Goal: Communication & Community: Answer question/provide support

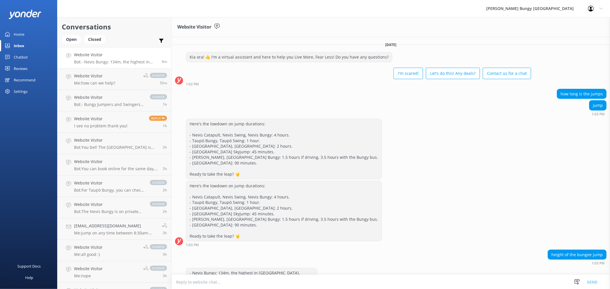
scroll to position [29, 0]
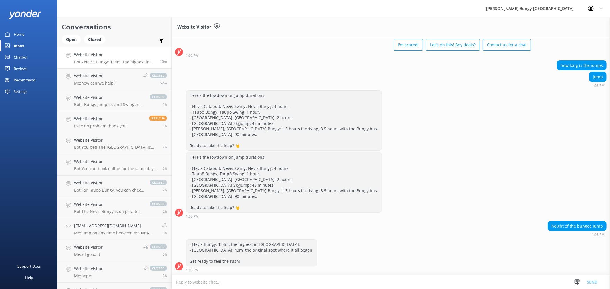
click at [21, 56] on div "Chatbot" at bounding box center [21, 56] width 14 height 11
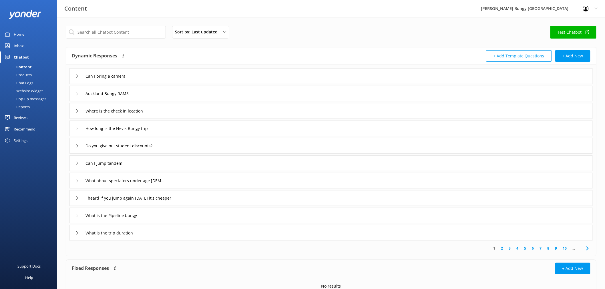
click at [29, 82] on div "Chat Logs" at bounding box center [18, 83] width 30 height 8
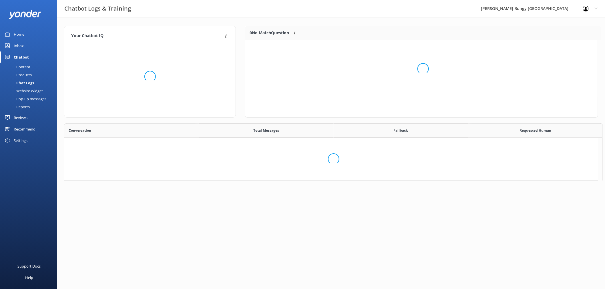
scroll to position [5, 5]
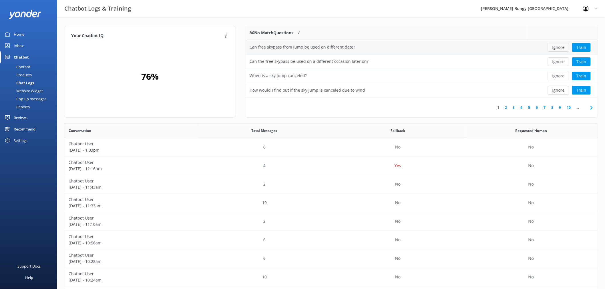
click at [557, 45] on button "Ignore" at bounding box center [558, 47] width 21 height 9
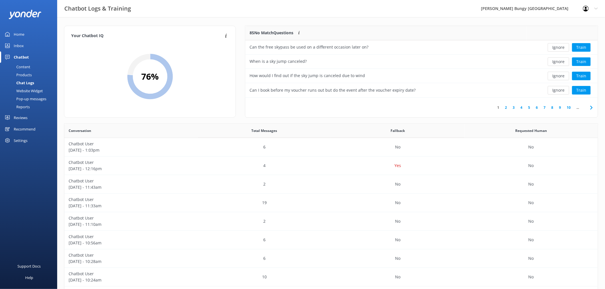
click at [557, 45] on button "Ignore" at bounding box center [558, 47] width 21 height 9
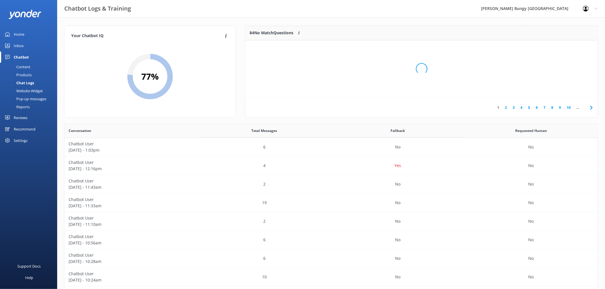
click at [557, 45] on div "Loading.." at bounding box center [421, 68] width 341 height 289
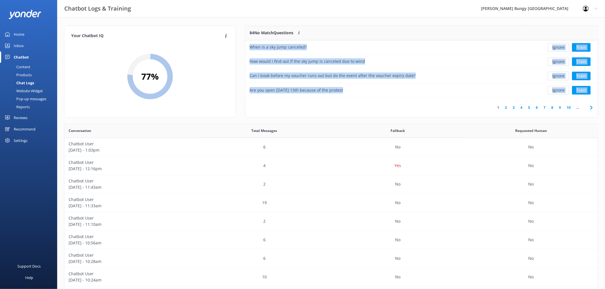
click at [557, 45] on button "Ignore" at bounding box center [558, 47] width 21 height 9
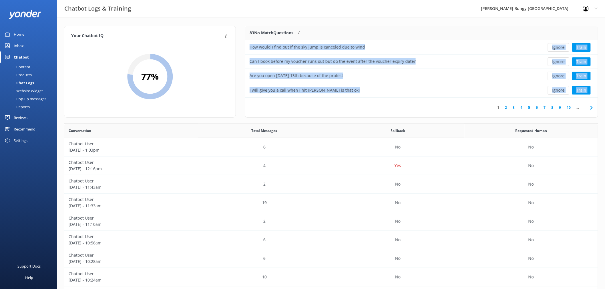
click at [557, 45] on button "Ignore" at bounding box center [558, 47] width 21 height 9
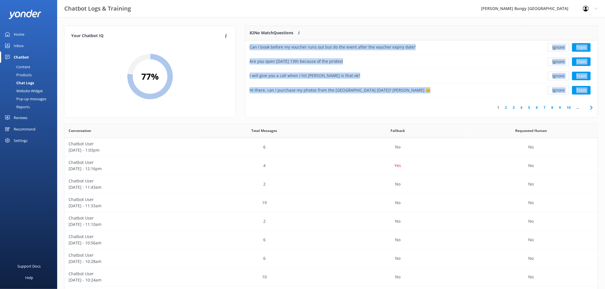
click at [557, 45] on button "Ignore" at bounding box center [558, 47] width 21 height 9
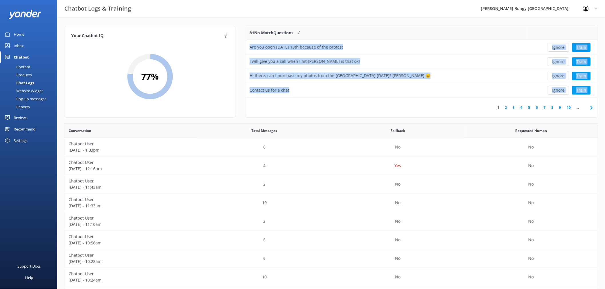
click at [557, 45] on button "Ignore" at bounding box center [558, 47] width 21 height 9
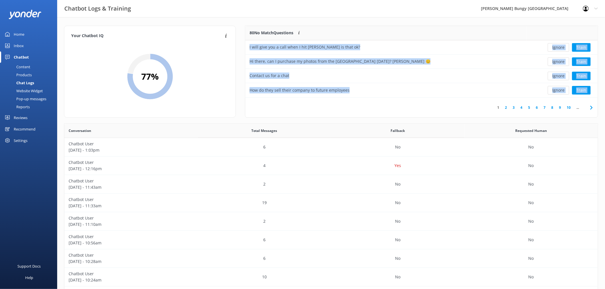
click at [557, 45] on button "Ignore" at bounding box center [558, 47] width 21 height 9
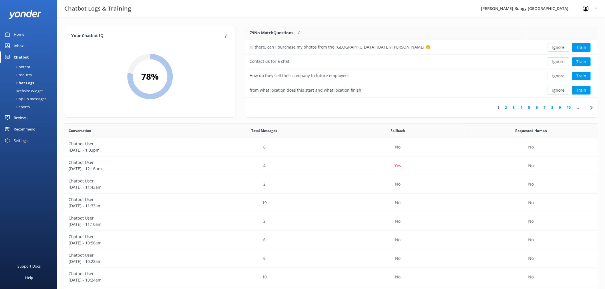
click at [557, 45] on button "Ignore" at bounding box center [558, 47] width 21 height 9
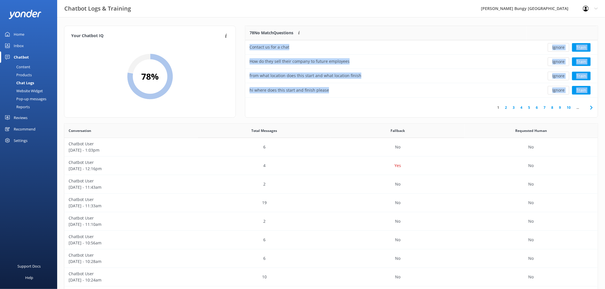
click at [557, 45] on button "Ignore" at bounding box center [558, 47] width 21 height 9
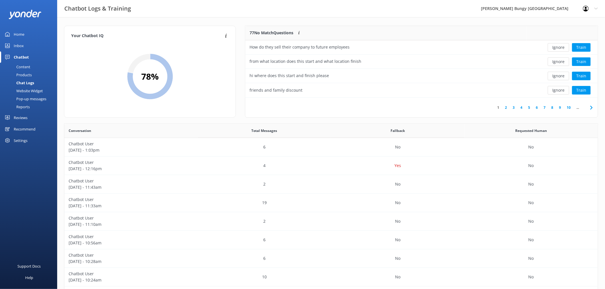
click at [557, 45] on button "Ignore" at bounding box center [558, 47] width 21 height 9
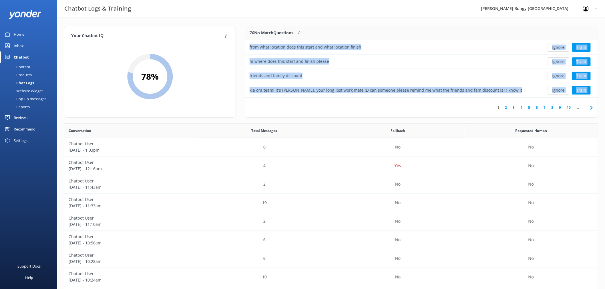
click at [557, 45] on button "Ignore" at bounding box center [558, 47] width 21 height 9
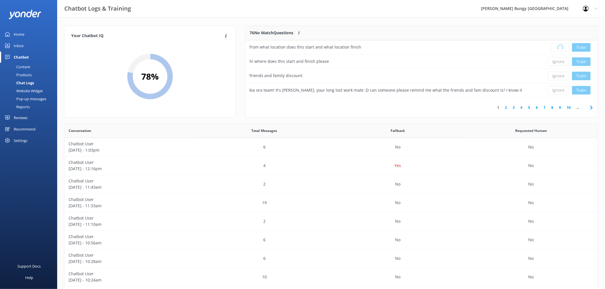
click at [557, 45] on div "Loading.. Train" at bounding box center [561, 47] width 63 height 9
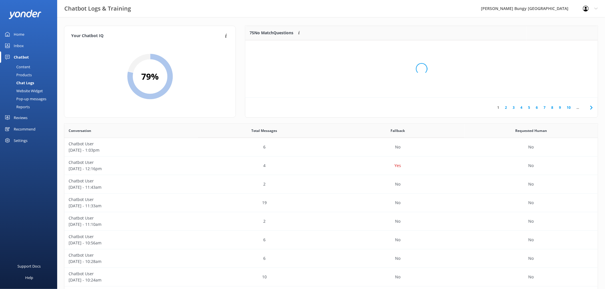
click at [557, 45] on div "Loading.." at bounding box center [421, 68] width 341 height 289
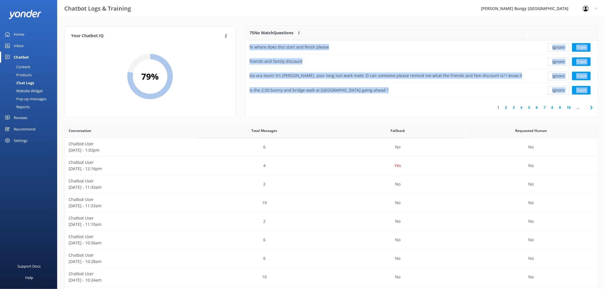
click at [557, 45] on button "Ignore" at bounding box center [558, 47] width 21 height 9
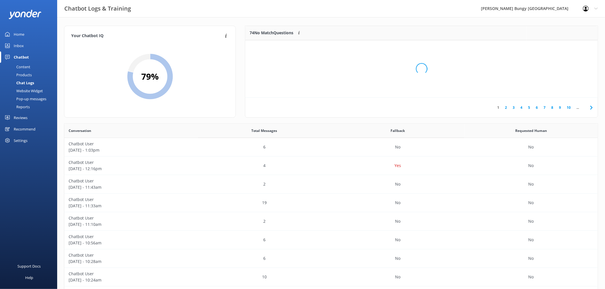
click at [557, 45] on div "Loading.." at bounding box center [421, 68] width 341 height 289
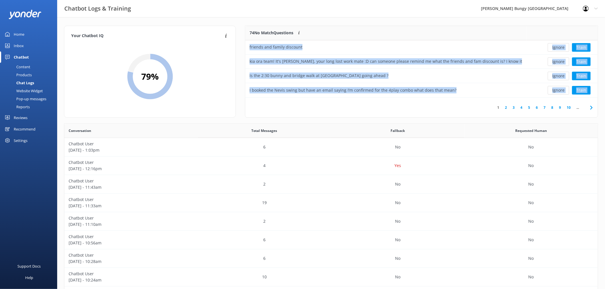
click at [557, 45] on button "Ignore" at bounding box center [558, 47] width 21 height 9
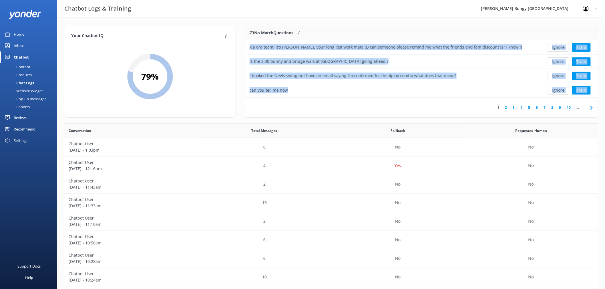
click at [557, 45] on button "Ignore" at bounding box center [558, 47] width 21 height 9
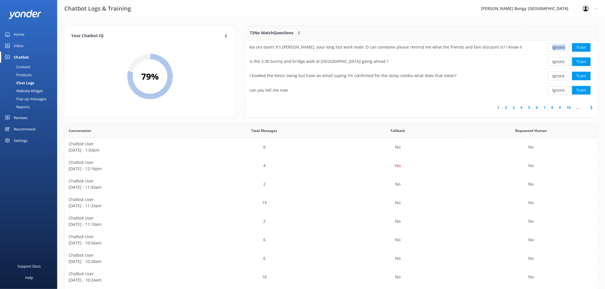
click at [557, 45] on div "Ignore Train" at bounding box center [561, 47] width 63 height 9
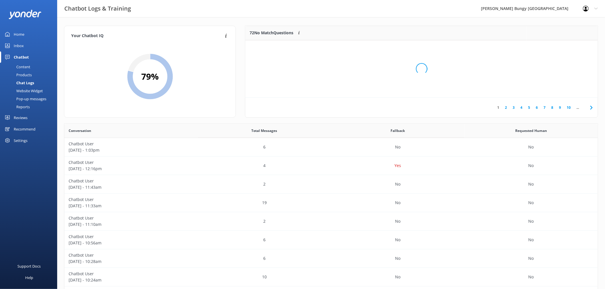
click at [557, 45] on div "Loading.." at bounding box center [421, 68] width 341 height 289
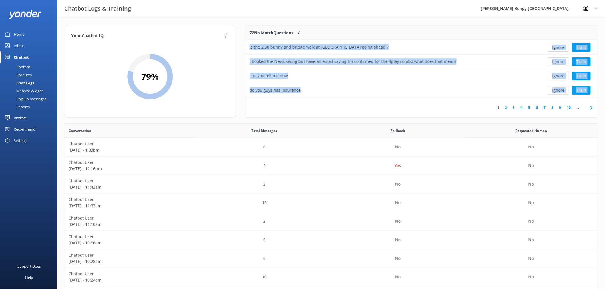
click at [557, 45] on button "Ignore" at bounding box center [558, 47] width 21 height 9
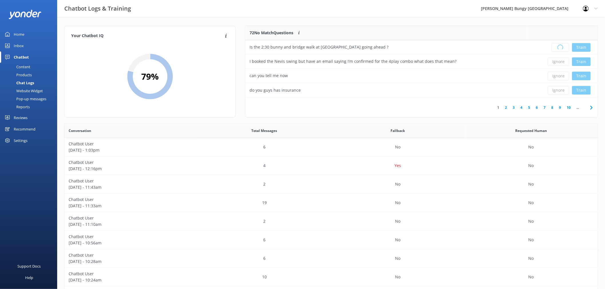
click at [557, 45] on div "Loading.. Train" at bounding box center [561, 47] width 63 height 9
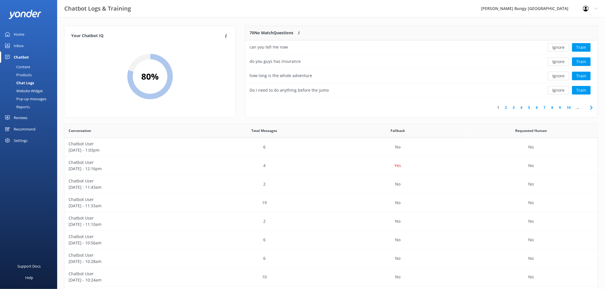
click at [557, 45] on button "Ignore" at bounding box center [558, 47] width 21 height 9
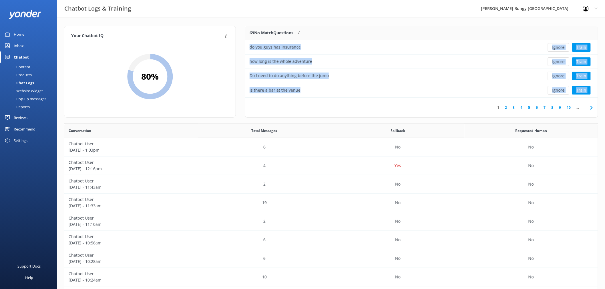
click at [557, 45] on button "Ignore" at bounding box center [558, 47] width 21 height 9
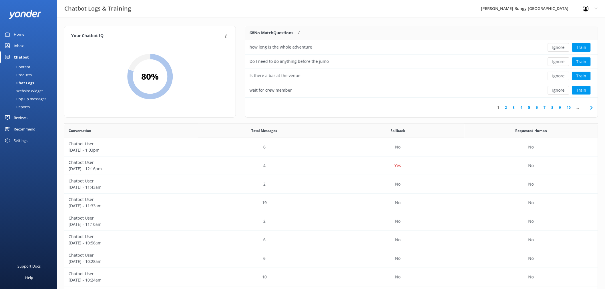
click at [557, 45] on button "Ignore" at bounding box center [558, 47] width 21 height 9
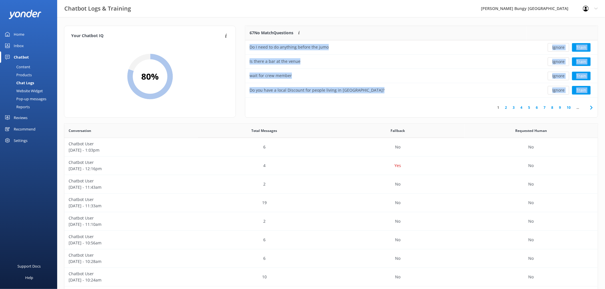
click at [557, 45] on button "Ignore" at bounding box center [558, 47] width 21 height 9
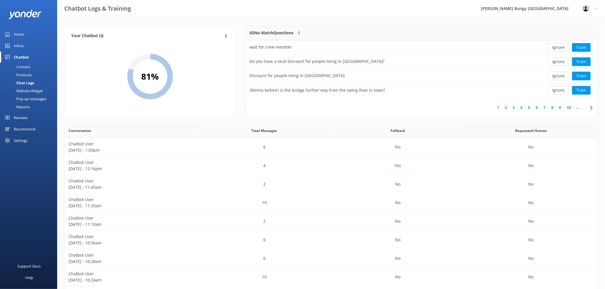
click at [557, 45] on button "Ignore" at bounding box center [558, 47] width 21 height 9
click at [557, 45] on div "Loading.. Train" at bounding box center [561, 47] width 63 height 9
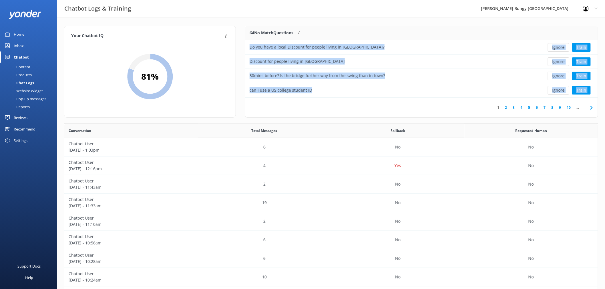
click at [557, 45] on button "Ignore" at bounding box center [558, 47] width 21 height 9
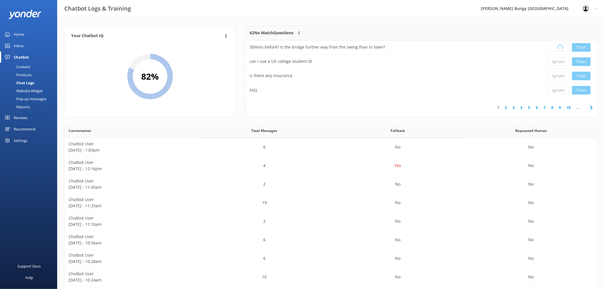
click at [557, 45] on div "Loading.. Train" at bounding box center [561, 47] width 63 height 9
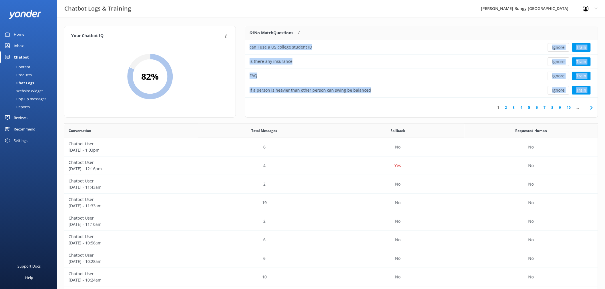
click at [557, 45] on button "Ignore" at bounding box center [558, 47] width 21 height 9
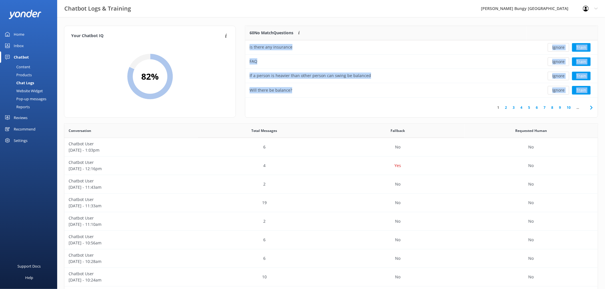
click at [557, 45] on button "Ignore" at bounding box center [558, 47] width 21 height 9
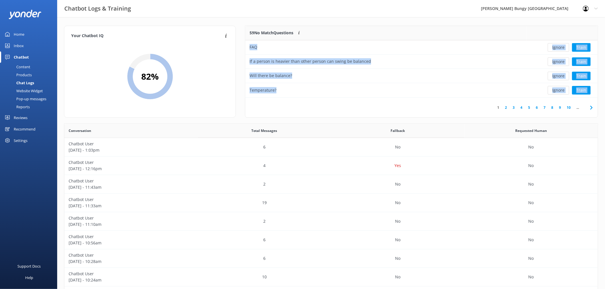
click at [557, 45] on button "Ignore" at bounding box center [558, 47] width 21 height 9
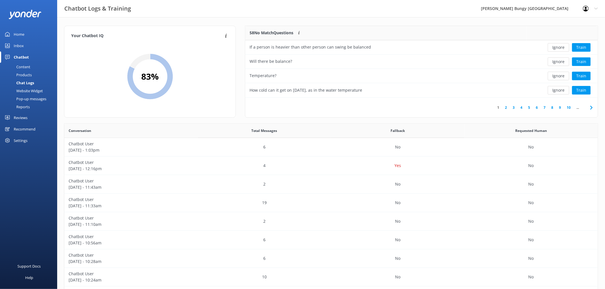
click at [557, 45] on button "Ignore" at bounding box center [558, 47] width 21 height 9
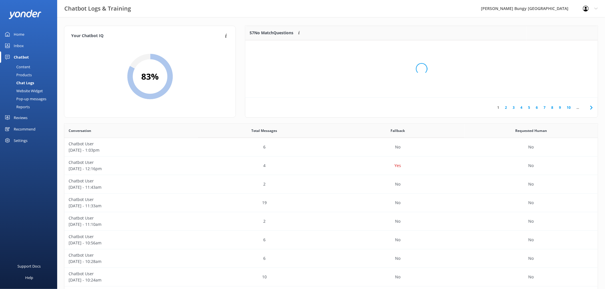
click at [557, 45] on div "Loading.." at bounding box center [421, 68] width 341 height 289
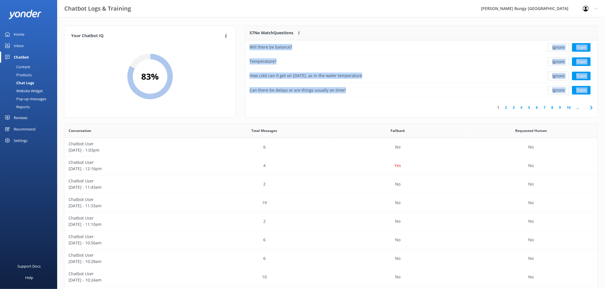
click at [557, 45] on button "Ignore" at bounding box center [558, 47] width 21 height 9
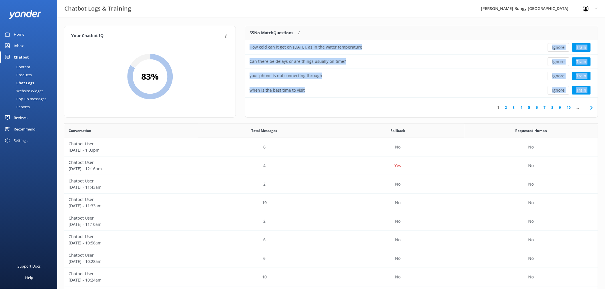
click at [557, 45] on button "Ignore" at bounding box center [558, 47] width 21 height 9
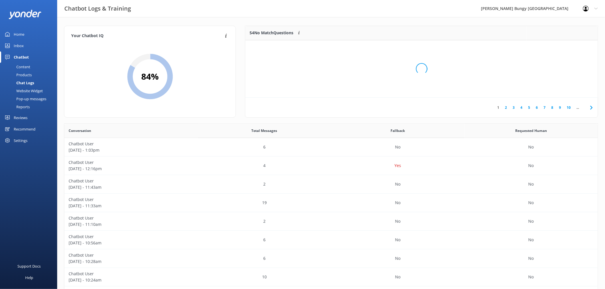
click at [557, 45] on div "Loading.." at bounding box center [421, 68] width 341 height 289
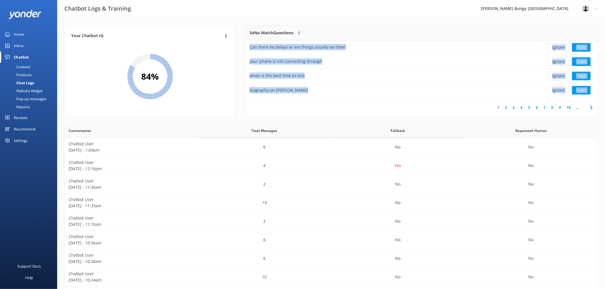
click at [557, 45] on button "Ignore" at bounding box center [558, 47] width 21 height 9
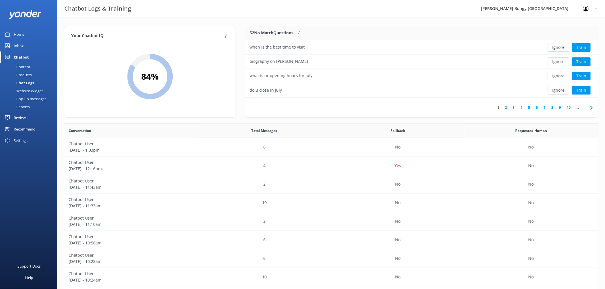
click at [557, 45] on button "Ignore" at bounding box center [558, 47] width 21 height 9
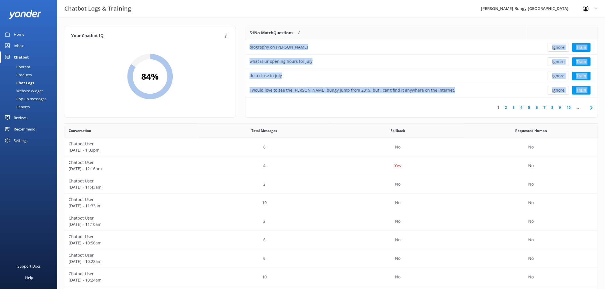
click at [557, 45] on button "Ignore" at bounding box center [558, 47] width 21 height 9
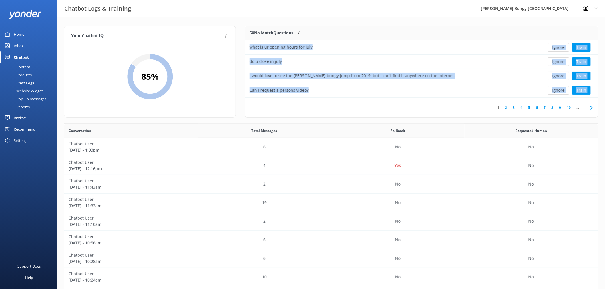
click at [557, 45] on button "Ignore" at bounding box center [558, 47] width 21 height 9
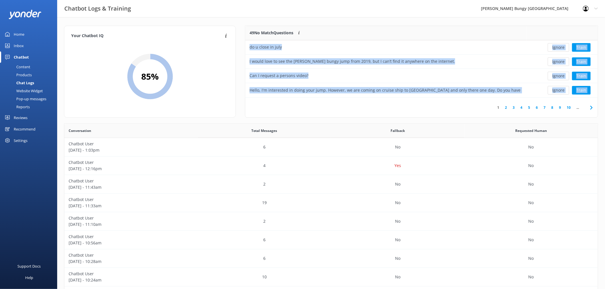
click at [557, 45] on button "Ignore" at bounding box center [558, 47] width 21 height 9
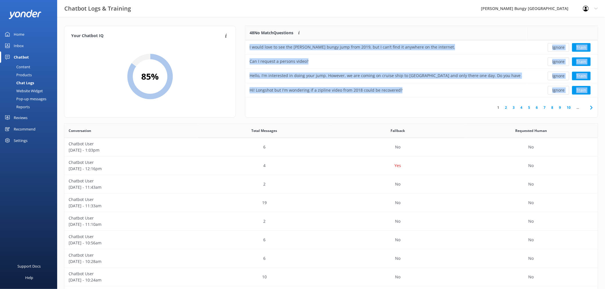
click at [557, 45] on button "Ignore" at bounding box center [558, 47] width 21 height 9
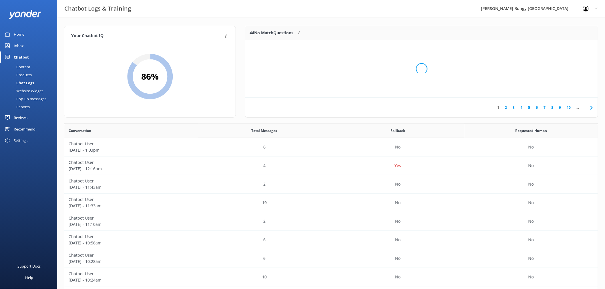
click at [557, 45] on div "Loading.." at bounding box center [421, 68] width 341 height 289
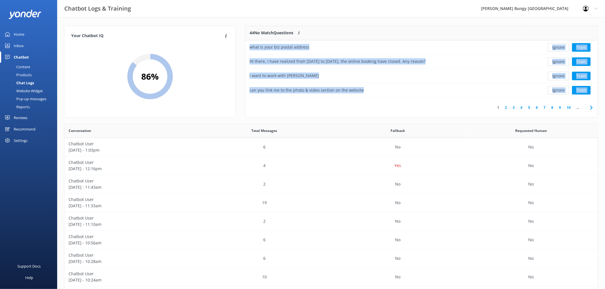
click at [557, 45] on button "Ignore" at bounding box center [558, 47] width 21 height 9
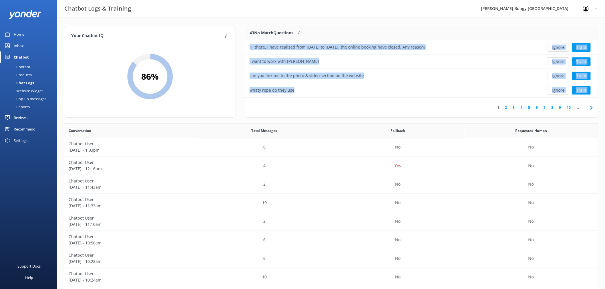
click at [557, 45] on button "Ignore" at bounding box center [558, 47] width 21 height 9
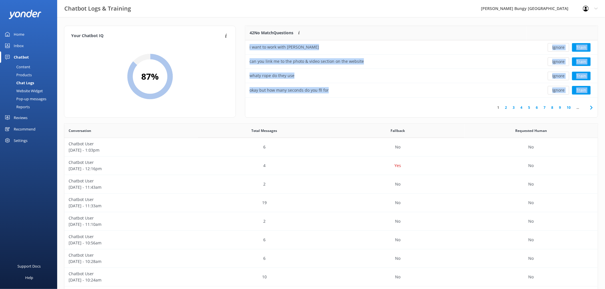
click at [557, 45] on button "Ignore" at bounding box center [558, 47] width 21 height 9
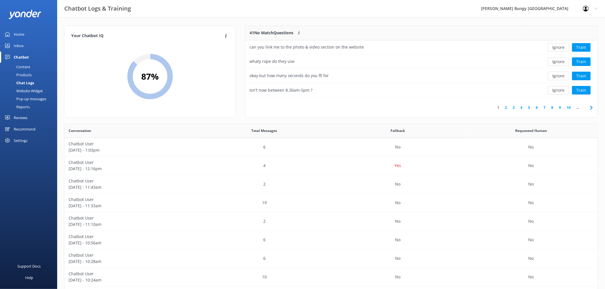
click at [557, 45] on button "Ignore" at bounding box center [558, 47] width 21 height 9
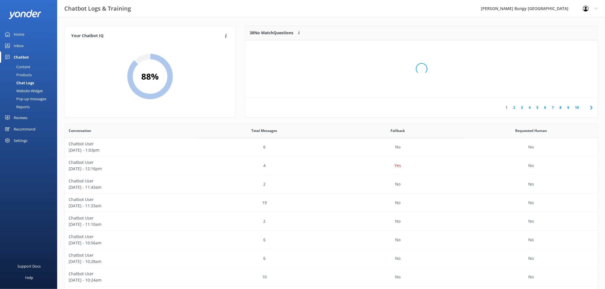
click at [557, 45] on div "Loading.." at bounding box center [421, 68] width 341 height 289
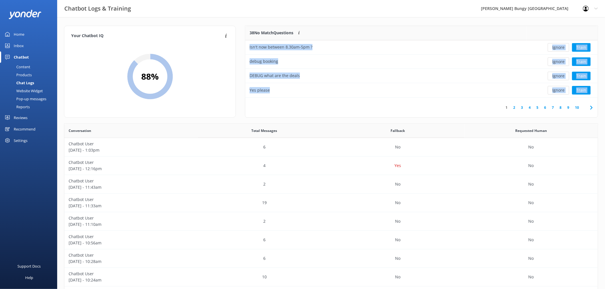
click at [557, 45] on button "Ignore" at bounding box center [558, 47] width 21 height 9
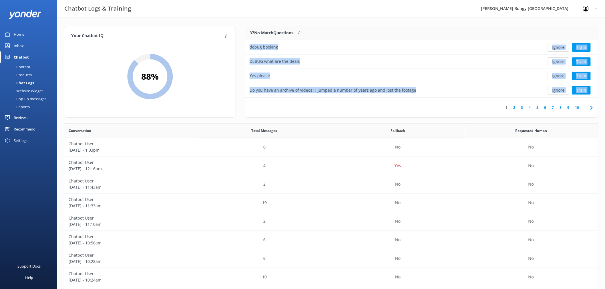
click at [557, 45] on button "Ignore" at bounding box center [558, 47] width 21 height 9
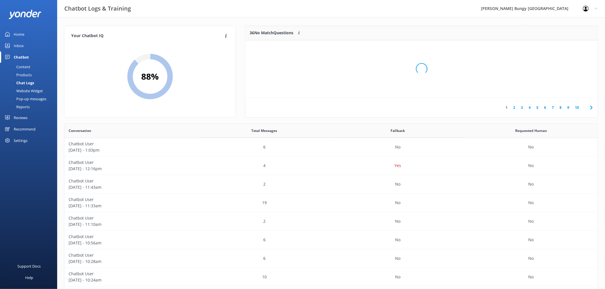
click at [557, 45] on div "Loading.." at bounding box center [421, 68] width 341 height 289
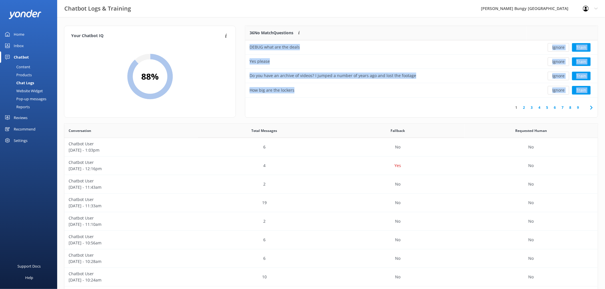
click at [557, 45] on button "Ignore" at bounding box center [558, 47] width 21 height 9
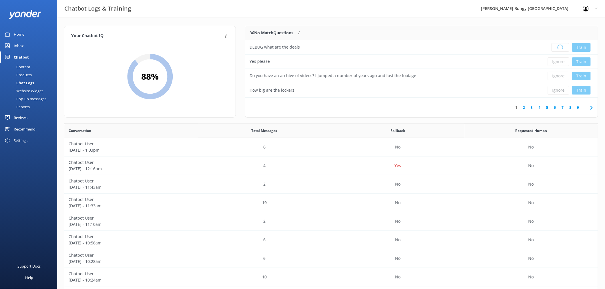
click at [557, 45] on div "Loading.. Train" at bounding box center [561, 47] width 63 height 9
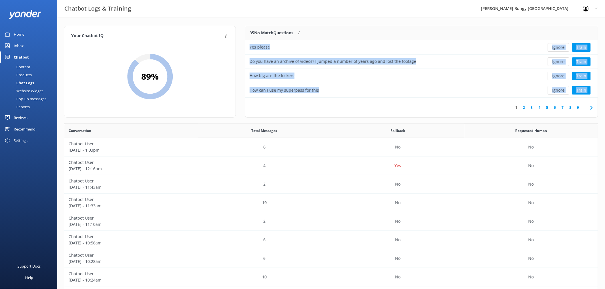
click at [557, 45] on button "Ignore" at bounding box center [558, 47] width 21 height 9
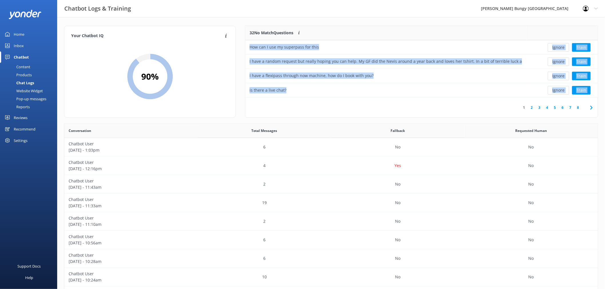
click at [557, 45] on button "Ignore" at bounding box center [558, 47] width 21 height 9
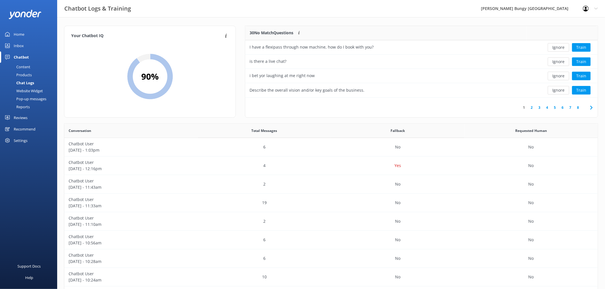
click at [557, 45] on button "Ignore" at bounding box center [558, 47] width 21 height 9
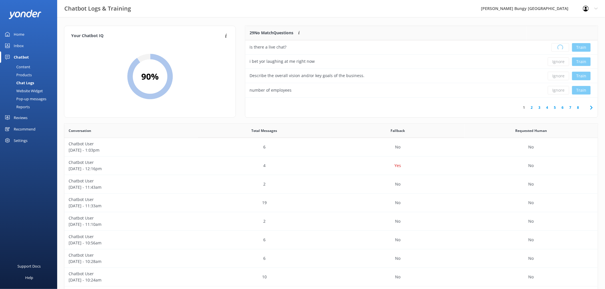
click at [557, 45] on div "Loading.. Train" at bounding box center [561, 47] width 63 height 9
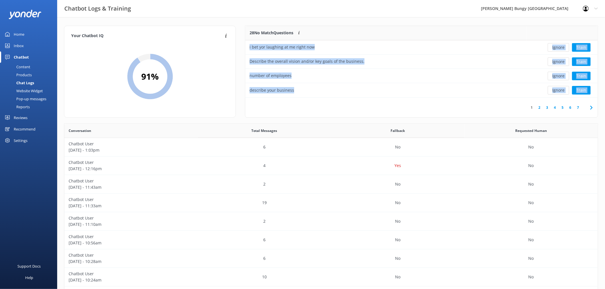
click at [557, 45] on button "Ignore" at bounding box center [558, 47] width 21 height 9
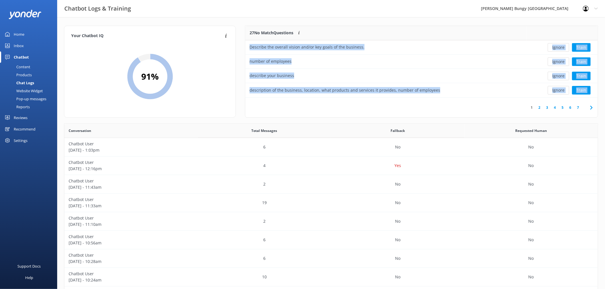
click at [557, 45] on button "Ignore" at bounding box center [558, 47] width 21 height 9
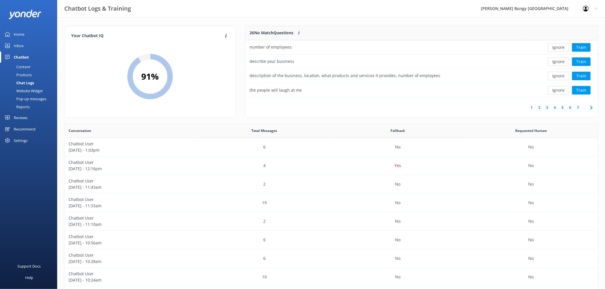
click at [557, 45] on button "Ignore" at bounding box center [558, 47] width 21 height 9
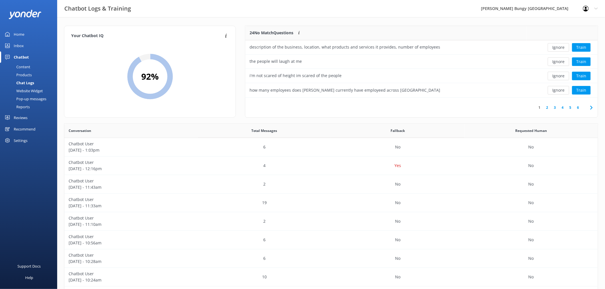
click at [557, 45] on button "Ignore" at bounding box center [558, 47] width 21 height 9
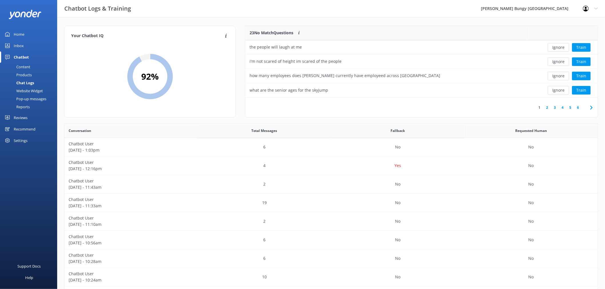
click at [557, 45] on button "Ignore" at bounding box center [558, 47] width 21 height 9
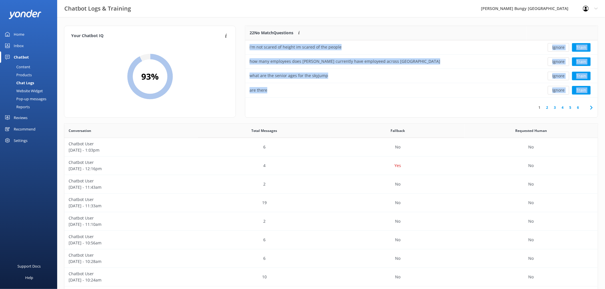
click at [557, 45] on button "Ignore" at bounding box center [558, 47] width 21 height 9
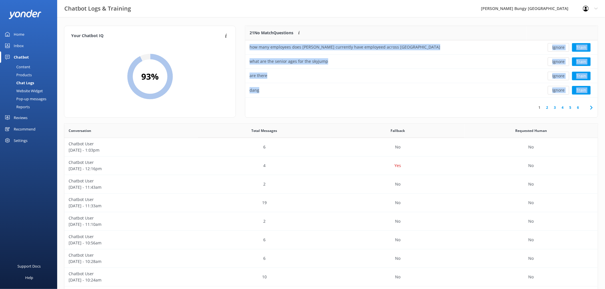
click at [557, 45] on button "Ignore" at bounding box center [558, 47] width 21 height 9
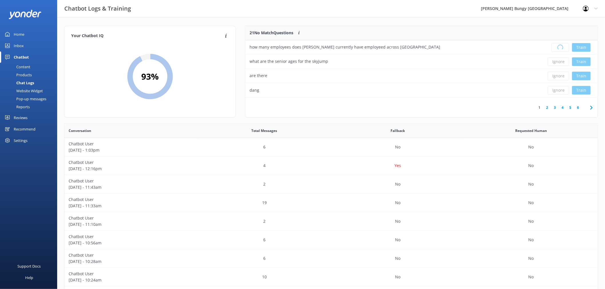
click at [557, 45] on div "Loading.. Train" at bounding box center [561, 47] width 63 height 9
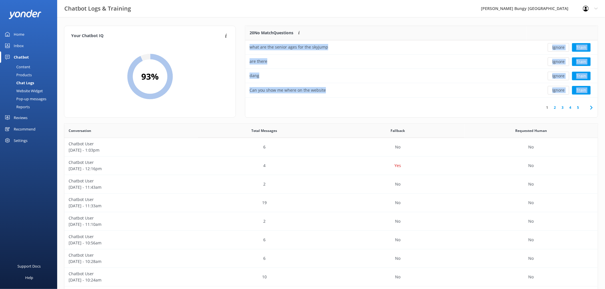
click at [557, 45] on button "Ignore" at bounding box center [558, 47] width 21 height 9
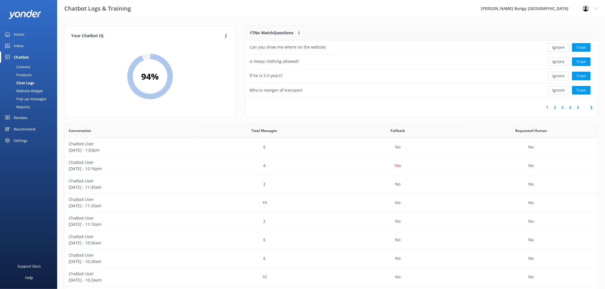
click at [557, 45] on button "Ignore" at bounding box center [558, 47] width 21 height 9
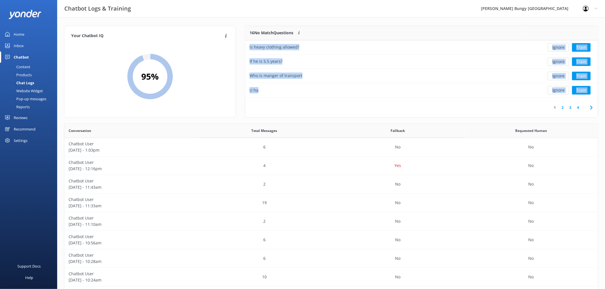
click at [557, 45] on button "Ignore" at bounding box center [558, 47] width 21 height 9
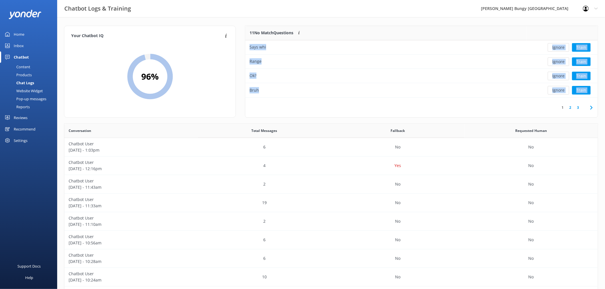
click at [557, 45] on button "Ignore" at bounding box center [558, 47] width 21 height 9
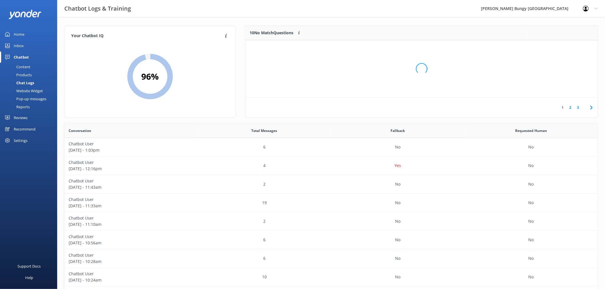
click at [557, 45] on div "Loading.." at bounding box center [421, 68] width 341 height 289
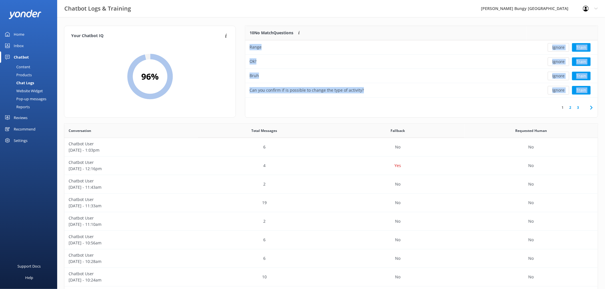
click at [557, 45] on button "Ignore" at bounding box center [558, 47] width 21 height 9
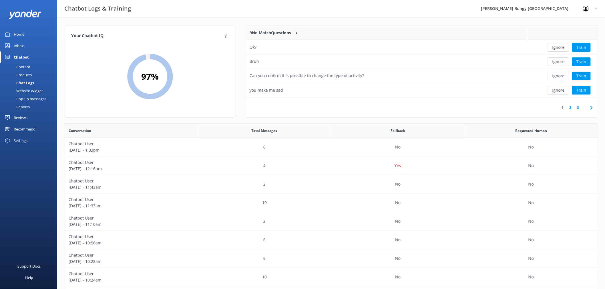
click at [557, 45] on button "Ignore" at bounding box center [558, 47] width 21 height 9
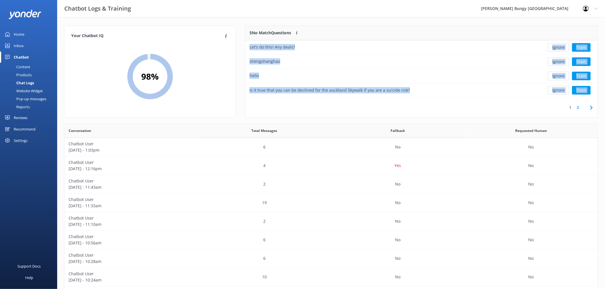
click at [557, 45] on button "Ignore" at bounding box center [558, 47] width 21 height 9
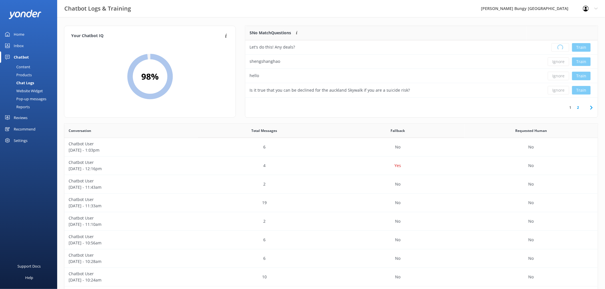
click at [557, 45] on div "Loading.. Train" at bounding box center [561, 47] width 63 height 9
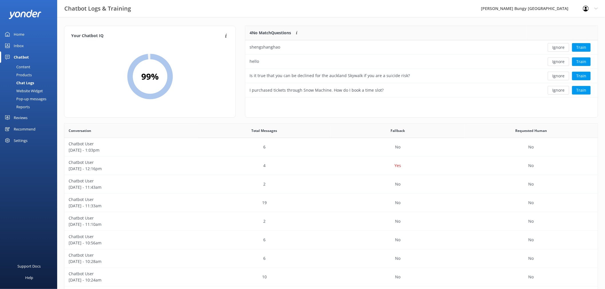
click at [557, 45] on button "Ignore" at bounding box center [558, 47] width 21 height 9
click at [557, 45] on div "Loading.. Train" at bounding box center [561, 47] width 63 height 9
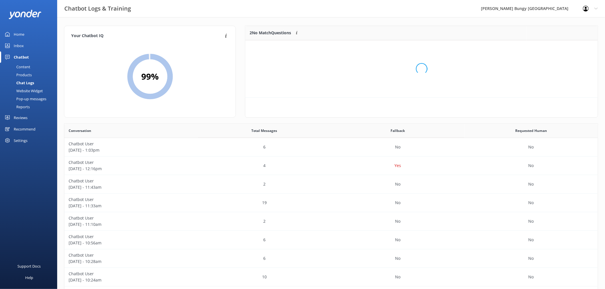
scroll to position [38, 347]
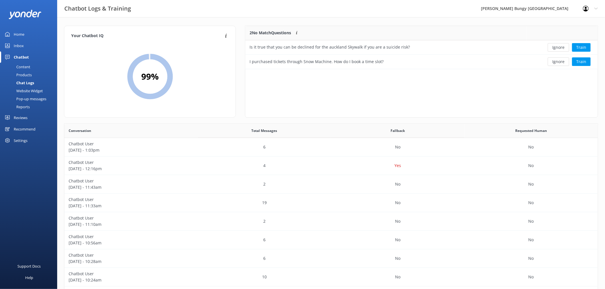
click at [557, 45] on button "Ignore" at bounding box center [558, 47] width 21 height 9
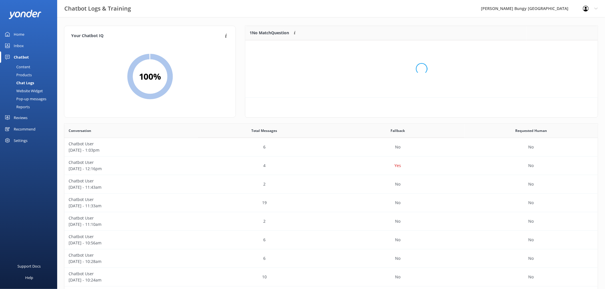
scroll to position [24, 347]
click at [557, 45] on button "Ignore" at bounding box center [558, 47] width 21 height 9
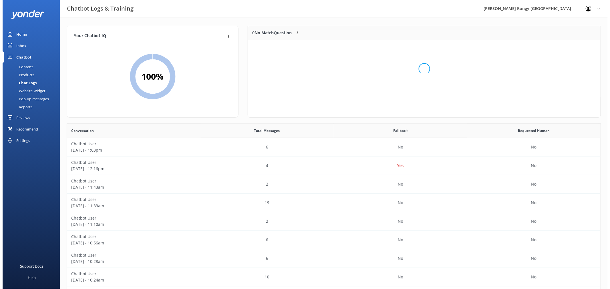
scroll to position [67, 347]
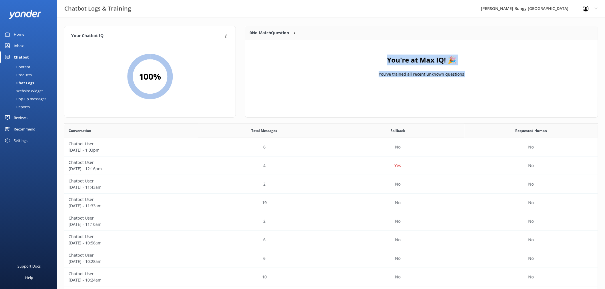
click at [557, 45] on div "You're at Max IQ! 🎉 You've trained all recent unknown questions" at bounding box center [421, 68] width 352 height 57
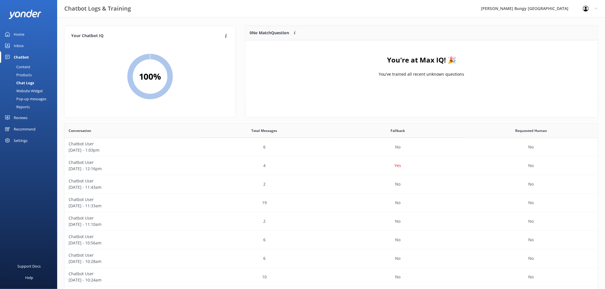
click at [557, 45] on div "You're at Max IQ! 🎉 You've trained all recent unknown questions" at bounding box center [421, 68] width 352 height 57
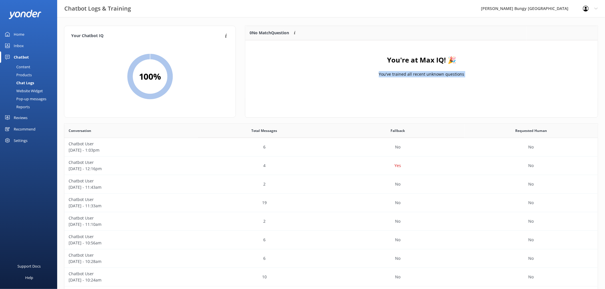
click at [557, 45] on div "You're at Max IQ! 🎉 You've trained all recent unknown questions" at bounding box center [421, 68] width 352 height 57
click at [19, 42] on div "Inbox" at bounding box center [19, 45] width 10 height 11
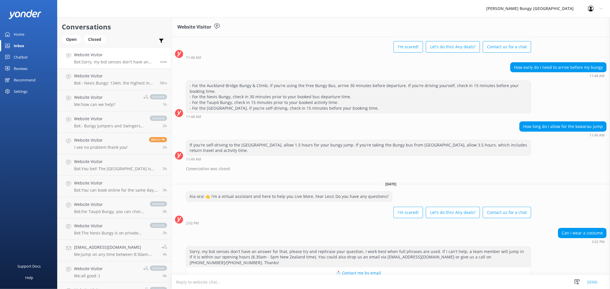
scroll to position [33, 0]
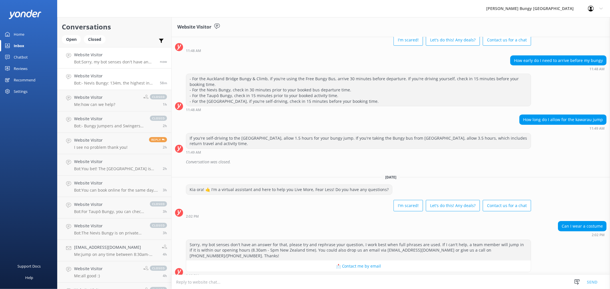
click at [138, 74] on h4 "Website Visitor" at bounding box center [114, 76] width 81 height 6
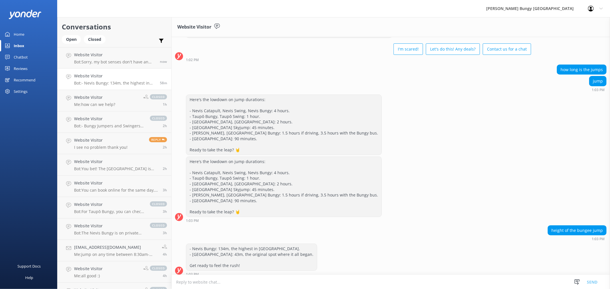
scroll to position [29, 0]
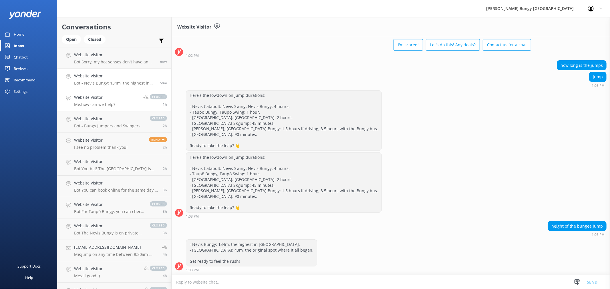
click at [127, 101] on link "Website Visitor Me: how can we help? closed 1h" at bounding box center [114, 100] width 114 height 21
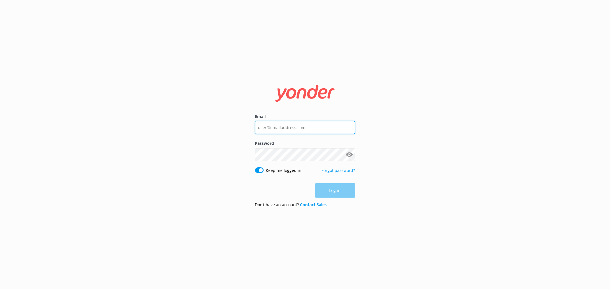
type input "[EMAIL_ADDRESS][DOMAIN_NAME]"
click at [339, 197] on div "Log in" at bounding box center [305, 190] width 100 height 14
click at [339, 197] on button "Log in" at bounding box center [335, 191] width 40 height 14
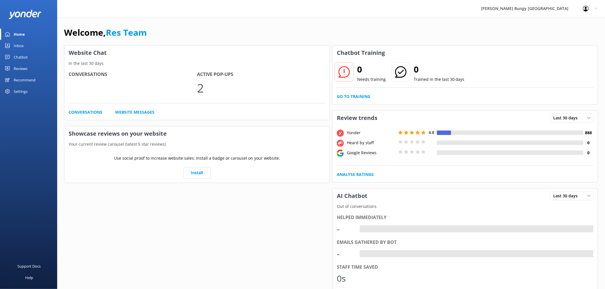
click at [22, 45] on div "Inbox" at bounding box center [19, 45] width 10 height 11
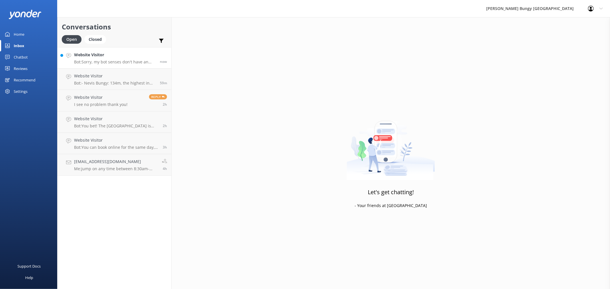
click at [107, 56] on h4 "Website Visitor" at bounding box center [114, 55] width 81 height 6
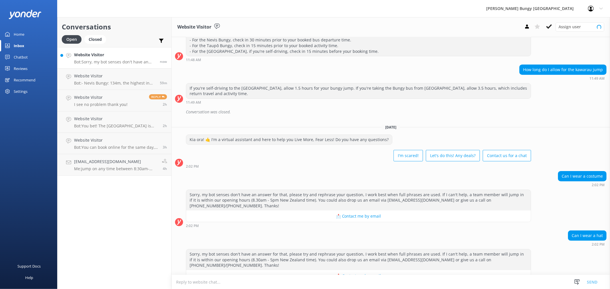
scroll to position [87, 0]
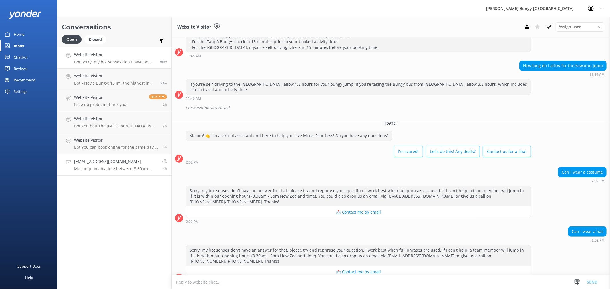
click at [136, 165] on div "[EMAIL_ADDRESS][DOMAIN_NAME] Me: jump on any time between 8:30am-5pm NZT and so…" at bounding box center [115, 165] width 83 height 13
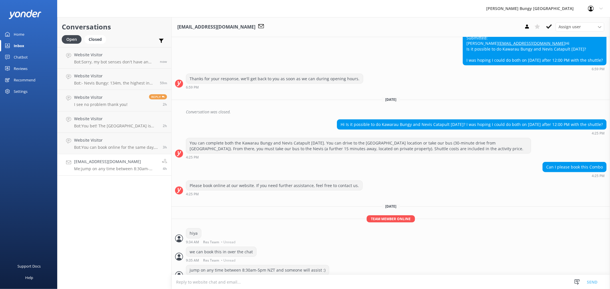
scroll to position [288, 0]
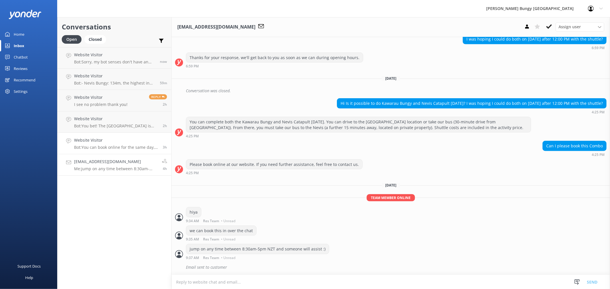
click at [140, 146] on p "Bot: You can book online for the same day, just make sure it's at least an hour…" at bounding box center [116, 147] width 84 height 5
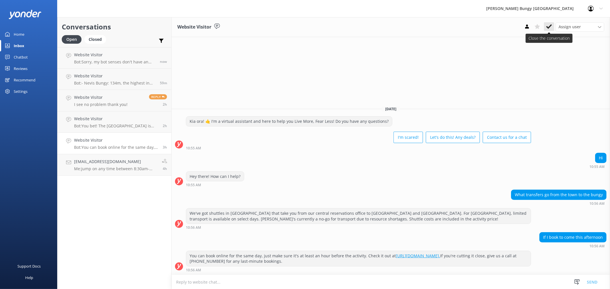
click at [550, 24] on icon at bounding box center [549, 27] width 6 height 6
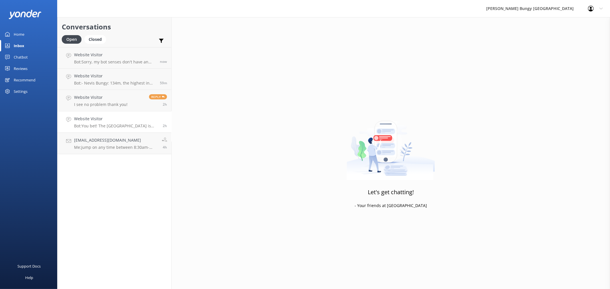
click at [99, 118] on h4 "Website Visitor" at bounding box center [116, 119] width 84 height 6
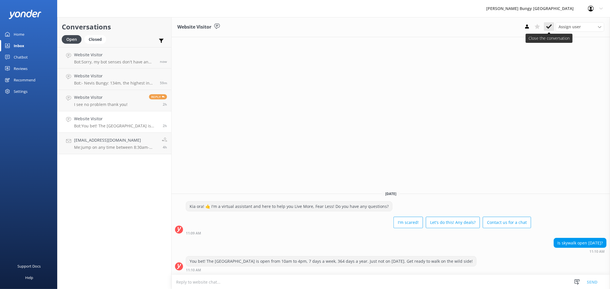
click at [552, 28] on button at bounding box center [549, 26] width 10 height 9
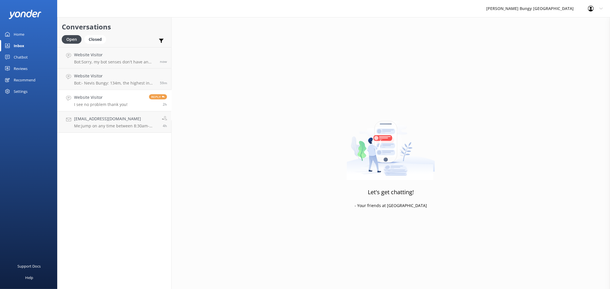
click at [151, 109] on link "Website Visitor I see no problem thank you! Reply 2h" at bounding box center [114, 100] width 114 height 21
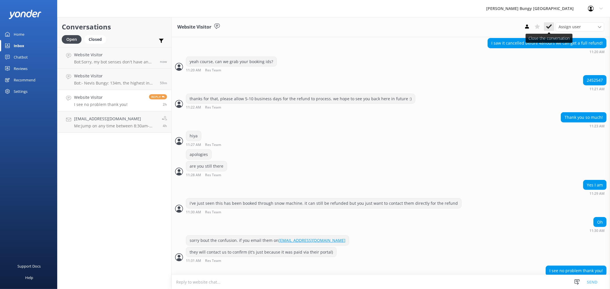
scroll to position [169, 0]
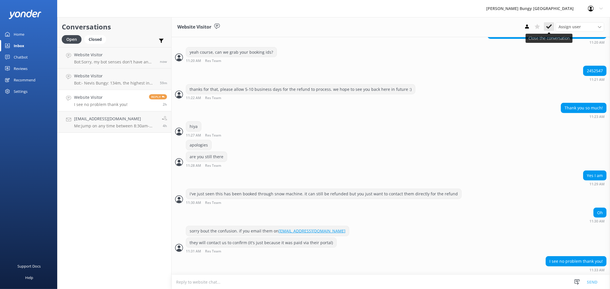
click at [551, 23] on button at bounding box center [549, 26] width 10 height 9
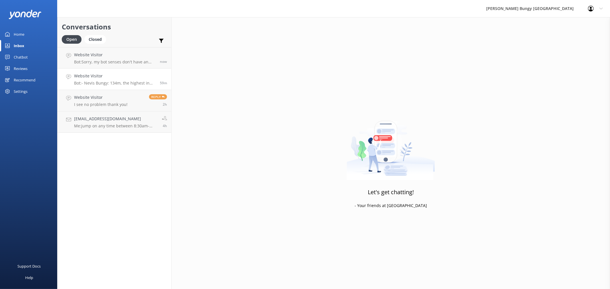
click at [99, 76] on h4 "Website Visitor" at bounding box center [114, 76] width 81 height 6
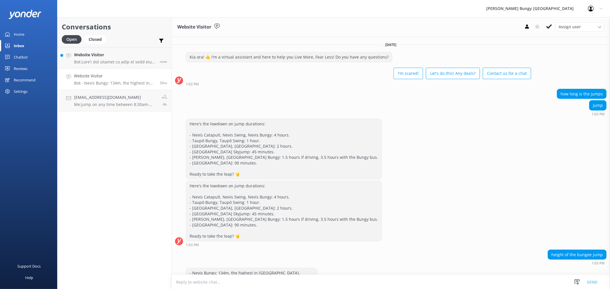
scroll to position [29, 0]
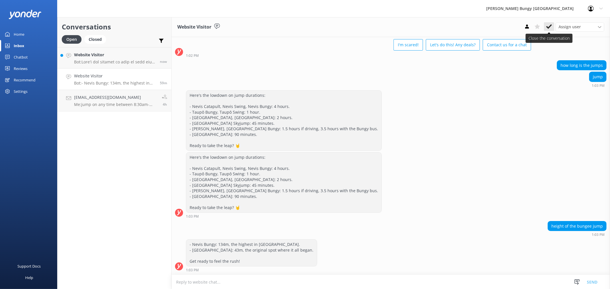
click at [549, 29] on icon at bounding box center [549, 27] width 6 height 6
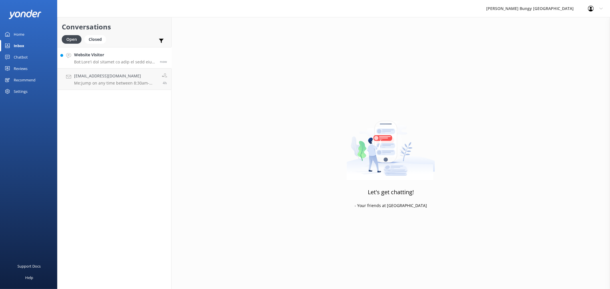
click at [161, 59] on div "now" at bounding box center [160, 58] width 11 height 12
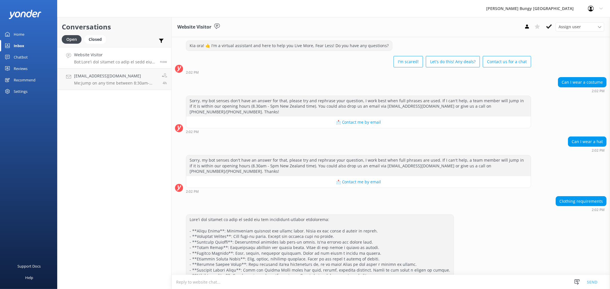
scroll to position [186, 0]
